Goal: Task Accomplishment & Management: Complete application form

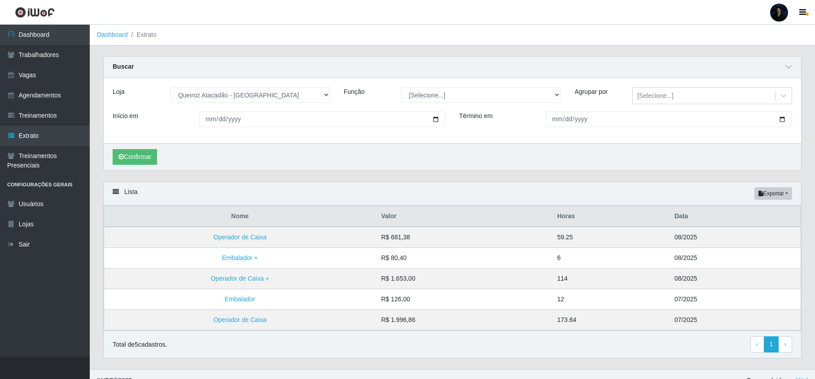
select select "464"
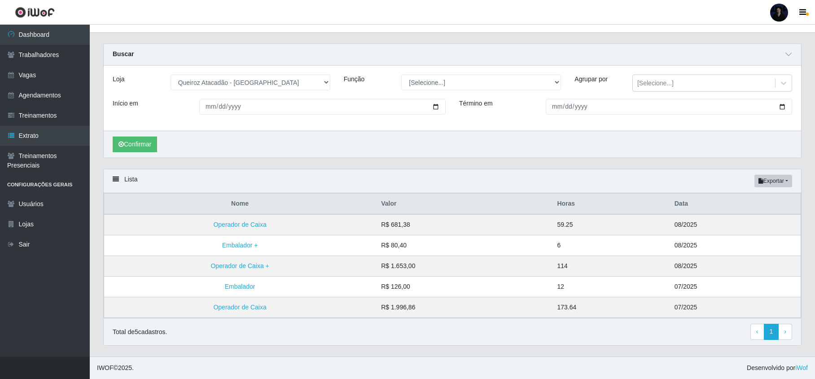
drag, startPoint x: 0, startPoint y: 0, endPoint x: 781, endPoint y: 11, distance: 781.0
click at [781, 11] on div at bounding box center [779, 13] width 18 height 18
drag, startPoint x: 749, startPoint y: 69, endPoint x: 627, endPoint y: 37, distance: 126.2
click at [627, 37] on div "Perfil Alterar Senha Sair Dashboard Trabalhadores Vagas Agendamentos Treinament…" at bounding box center [407, 182] width 815 height 391
drag, startPoint x: 626, startPoint y: 36, endPoint x: 621, endPoint y: 32, distance: 6.4
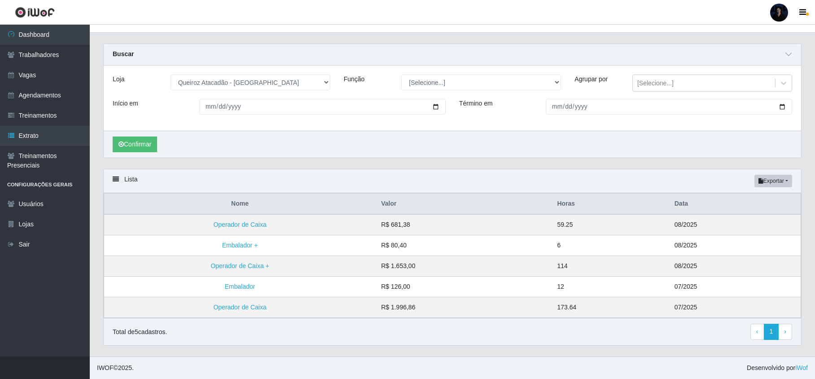
click at [621, 32] on main "Dashboard Extrato Carregando... Buscar Loja [Selecione...] Hiper Queiroz - [GEO…" at bounding box center [452, 184] width 725 height 344
click at [27, 74] on link "Vagas" at bounding box center [45, 75] width 90 height 20
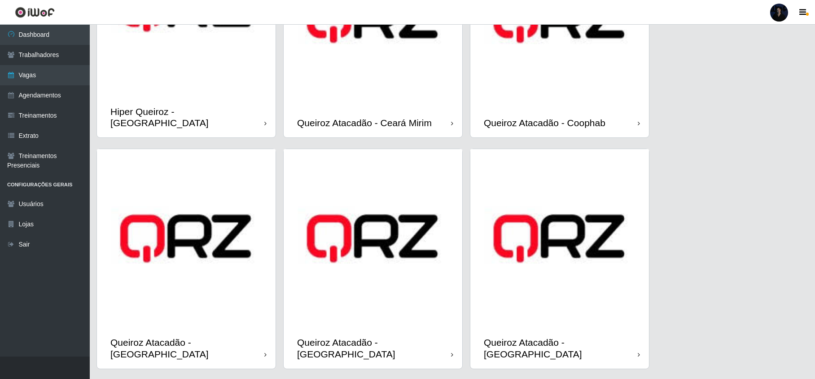
scroll to position [150, 0]
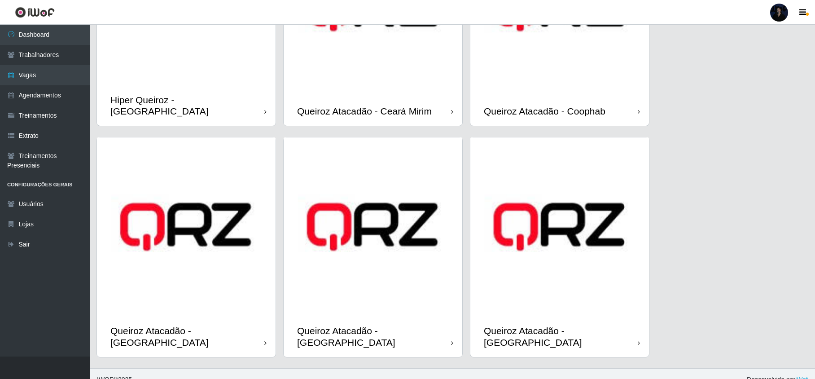
click at [571, 316] on div "Queiroz Atacadão - [GEOGRAPHIC_DATA]" at bounding box center [559, 336] width 179 height 40
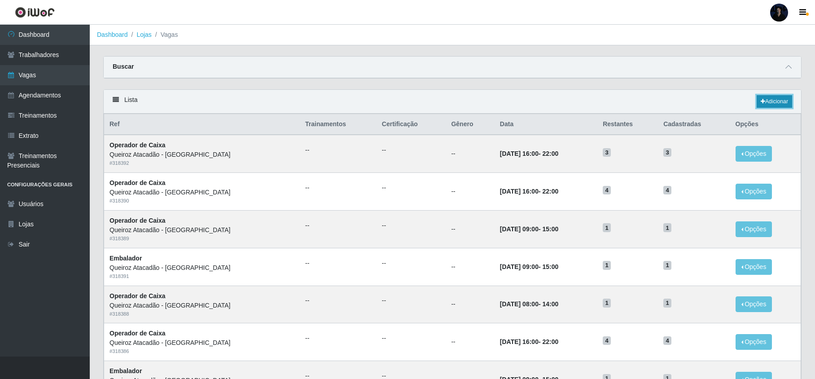
click at [767, 101] on link "Adicionar" at bounding box center [773, 101] width 35 height 13
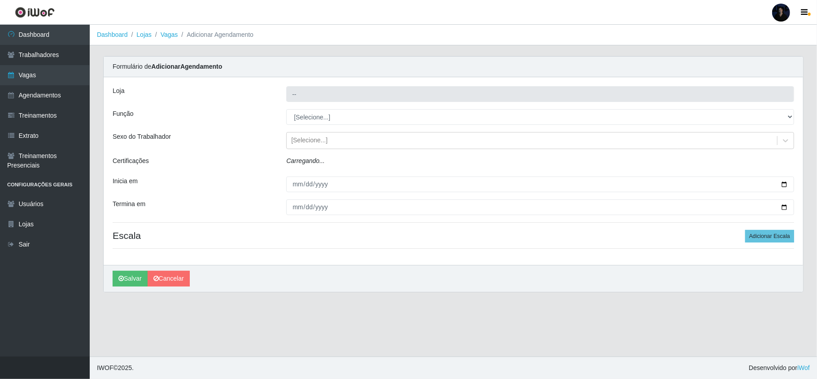
type input "Queiroz Atacadão - [GEOGRAPHIC_DATA]"
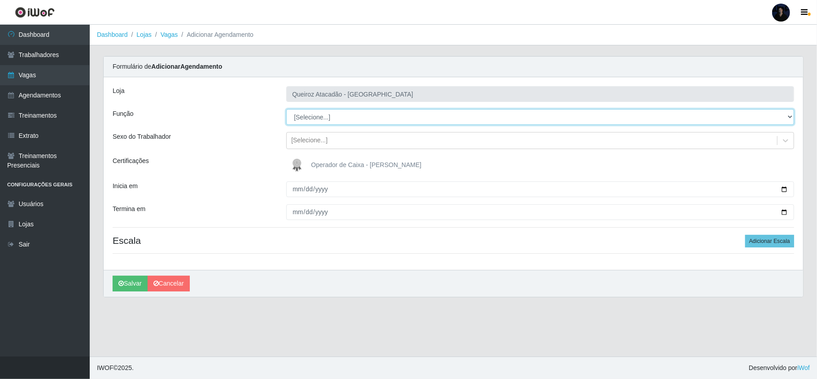
click at [331, 112] on select "[Selecione...] Embalador Embalador + Embalador ++ Operador de Caixa Operador de…" at bounding box center [540, 117] width 508 height 16
select select "72"
click at [286, 109] on select "[Selecione...] Embalador Embalador + Embalador ++ Operador de Caixa Operador de…" at bounding box center [540, 117] width 508 height 16
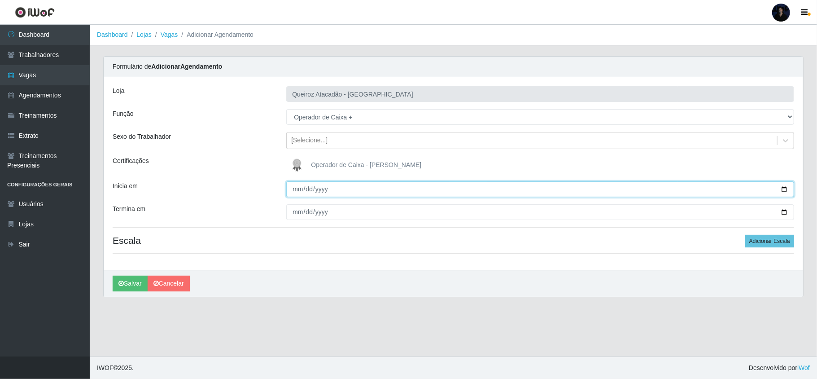
click at [784, 189] on input "Inicia em" at bounding box center [540, 189] width 508 height 16
type input "[DATE]"
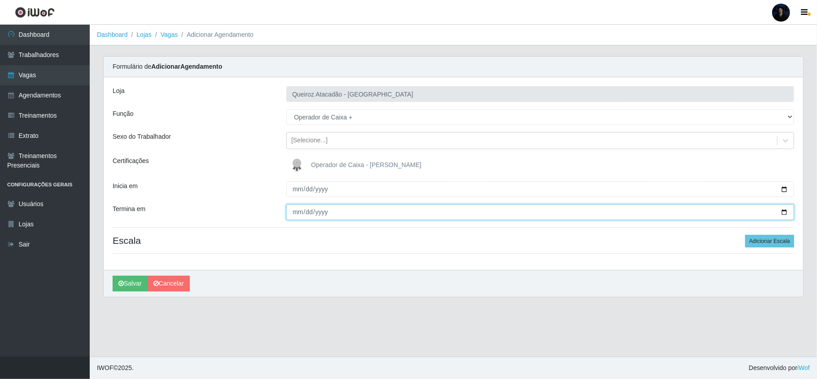
click at [784, 215] on input "Termina em" at bounding box center [540, 212] width 508 height 16
type input "[DATE]"
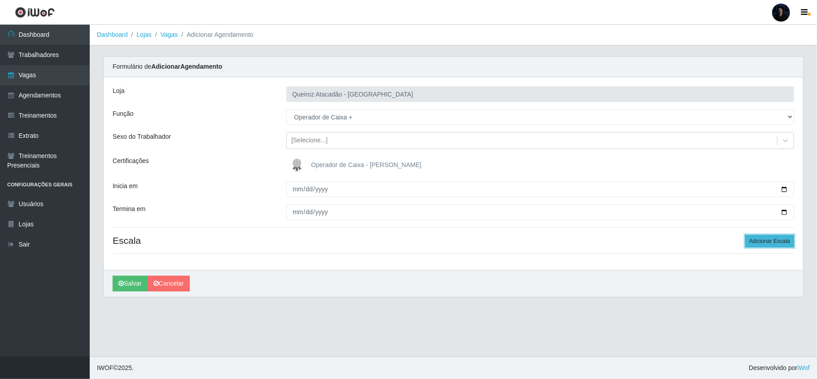
click at [756, 246] on button "Adicionar Escala" at bounding box center [769, 241] width 49 height 13
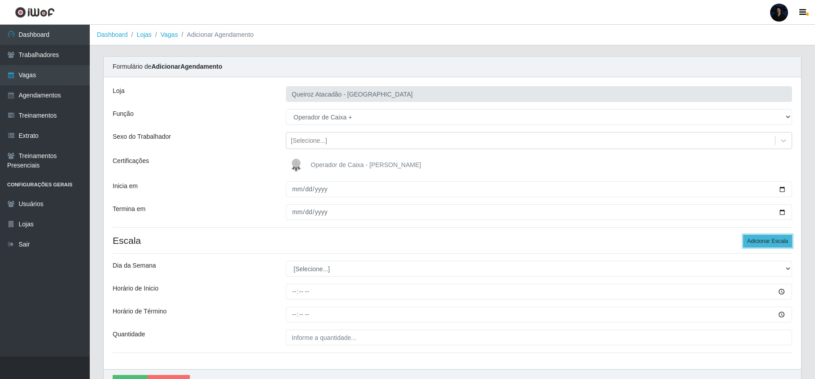
click at [758, 244] on button "Adicionar Escala" at bounding box center [767, 241] width 49 height 13
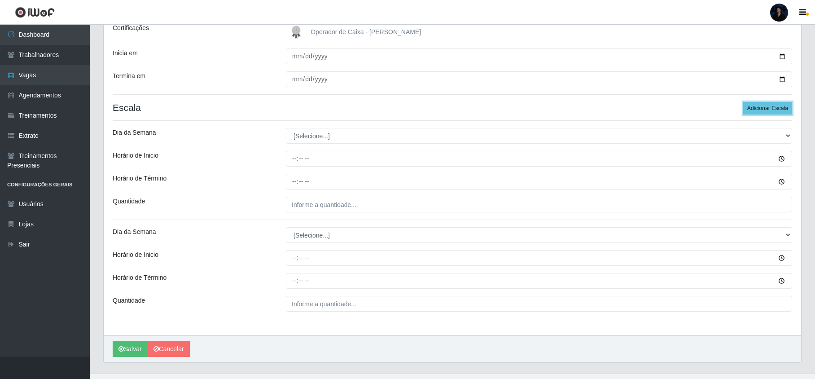
scroll to position [152, 0]
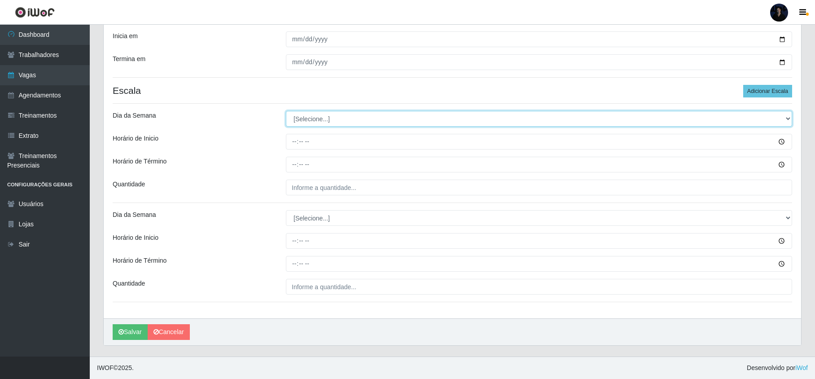
click at [302, 120] on select "[Selecione...] Segunda Terça Quarta Quinta Sexta Sábado Domingo" at bounding box center [539, 119] width 506 height 16
select select "5"
click at [286, 111] on select "[Selecione...] Segunda Terça Quarta Quinta Sexta Sábado Domingo" at bounding box center [539, 119] width 506 height 16
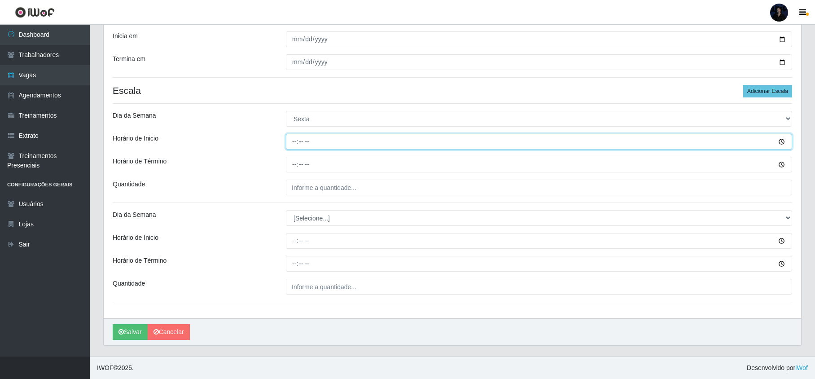
click at [297, 142] on input "Horário de Inicio" at bounding box center [539, 142] width 506 height 16
type input "08:00"
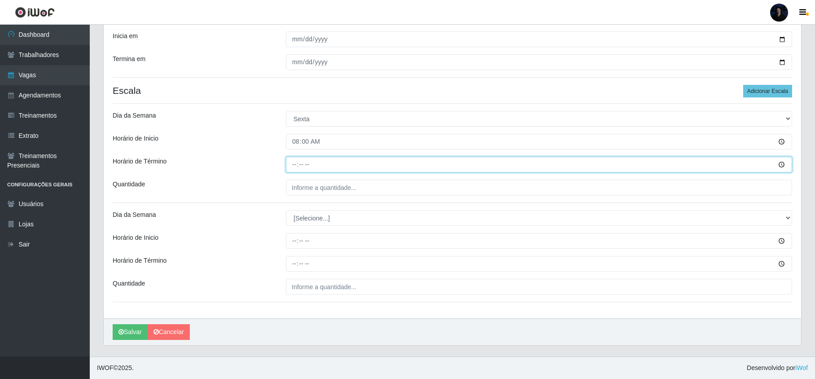
click at [292, 166] on input "Horário de Término" at bounding box center [539, 165] width 506 height 16
type input "14:00"
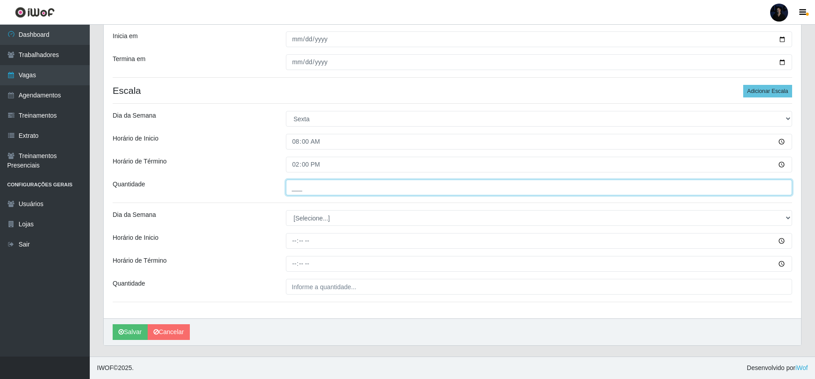
click at [299, 191] on input "___" at bounding box center [539, 187] width 506 height 16
type input "1__"
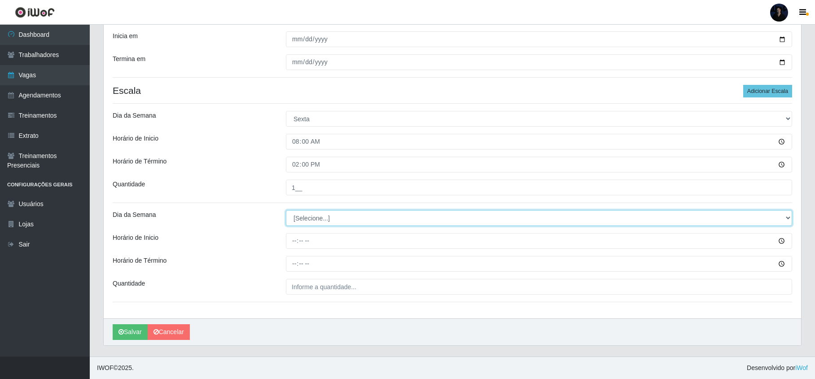
click at [301, 212] on select "[Selecione...] Segunda Terça Quarta Quinta Sexta Sábado Domingo" at bounding box center [539, 218] width 506 height 16
select select "5"
click at [286, 210] on select "[Selecione...] Segunda Terça Quarta Quinta Sexta Sábado Domingo" at bounding box center [539, 218] width 506 height 16
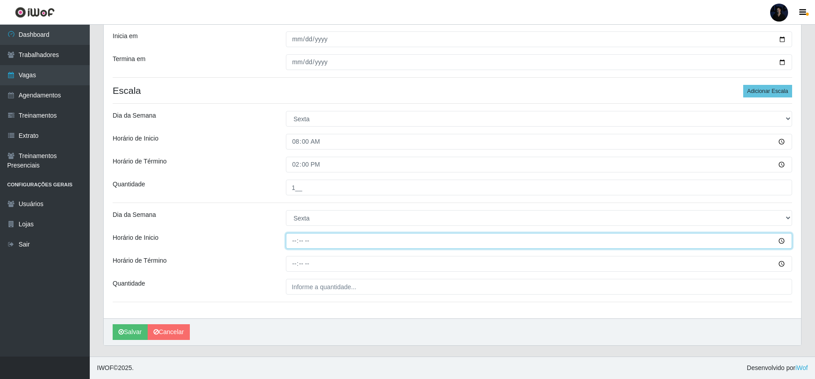
click at [292, 237] on input "Horário de Inicio" at bounding box center [539, 241] width 506 height 16
type input "09:00"
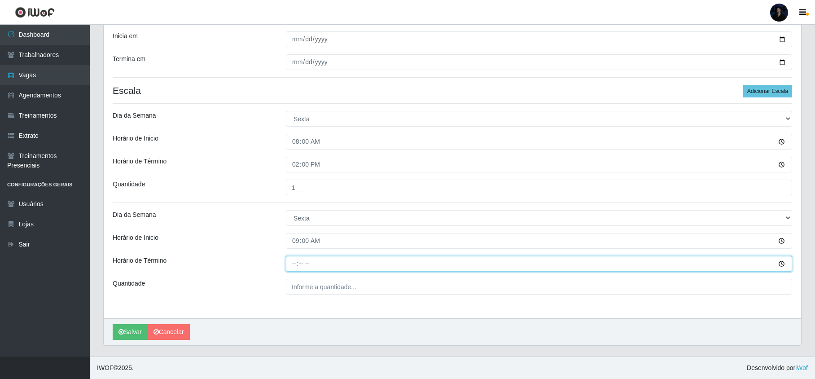
click at [293, 266] on input "Horário de Término" at bounding box center [539, 264] width 506 height 16
type input "15:00"
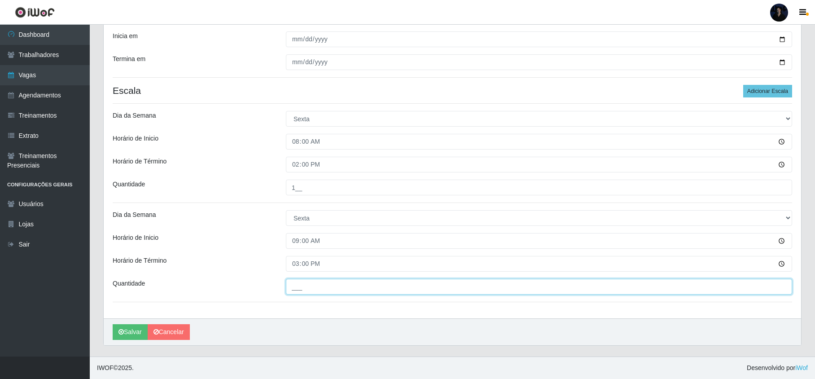
click at [305, 288] on input "___" at bounding box center [539, 287] width 506 height 16
type input "1__"
click at [122, 327] on button "Salvar" at bounding box center [130, 332] width 35 height 16
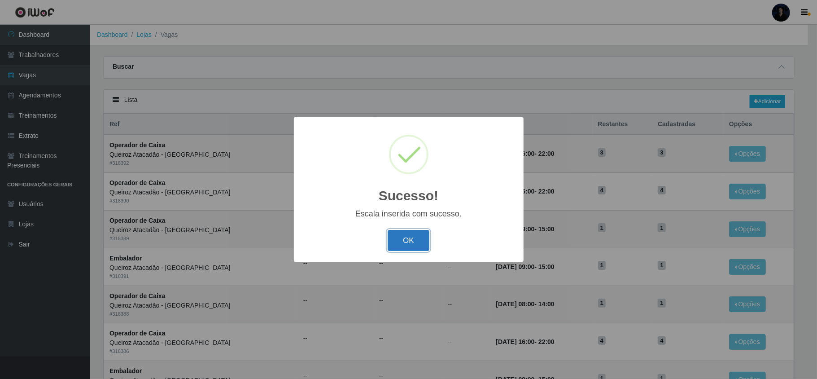
click at [415, 236] on button "OK" at bounding box center [409, 240] width 42 height 21
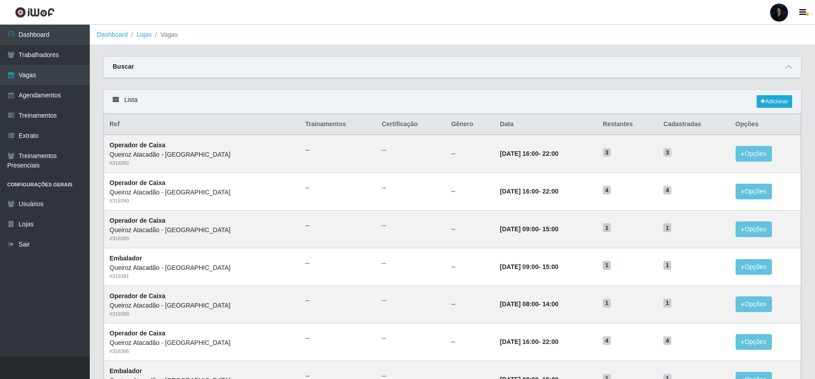
click at [398, 25] on ol "Dashboard Lojas Vagas" at bounding box center [452, 35] width 725 height 21
